Goal: Task Accomplishment & Management: Manage account settings

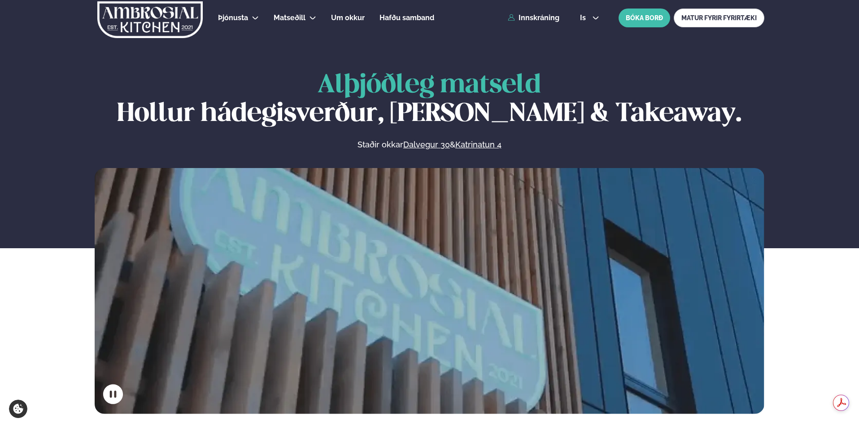
click at [533, 13] on div "Þjónusta Hádegismatur fyrir fyrirtæki Fyrirtækja veitingar Einkapartý Matseðill…" at bounding box center [429, 18] width 723 height 36
click at [533, 21] on link "Innskráning" at bounding box center [534, 18] width 52 height 8
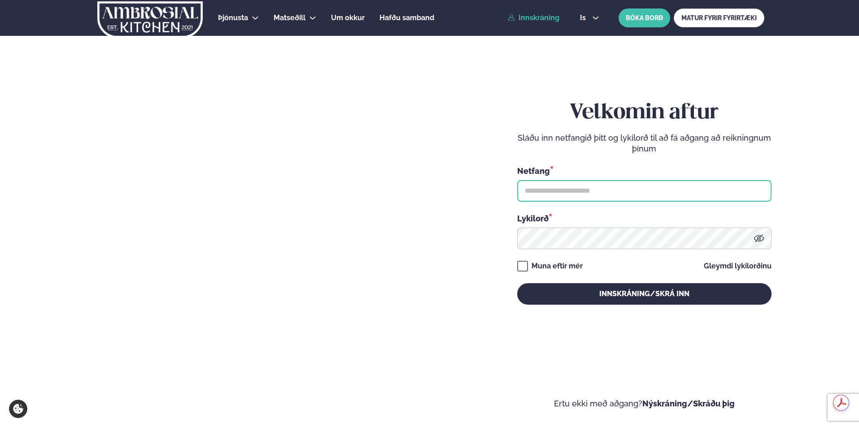
type input "**********"
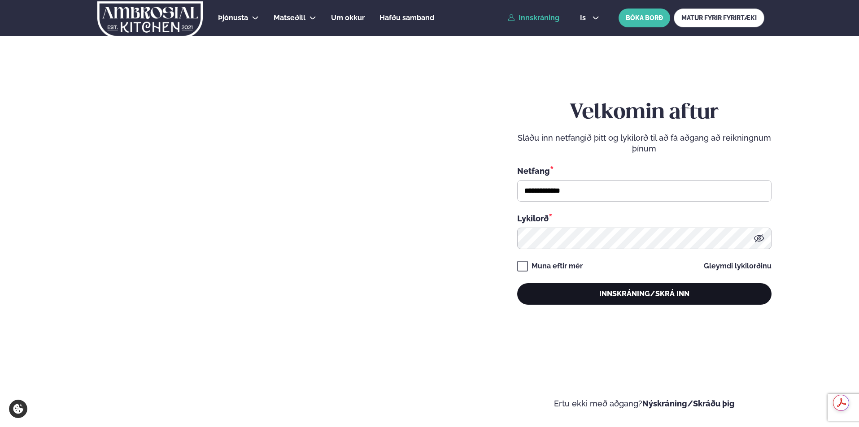
click at [637, 293] on button "Innskráning/Skrá inn" at bounding box center [644, 294] width 254 height 22
